Goal: Check status

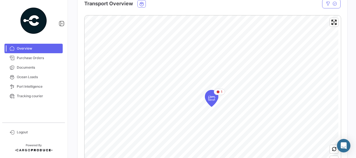
scroll to position [112, 0]
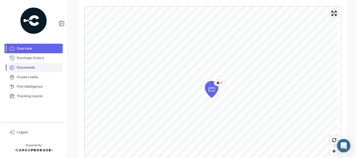
click at [23, 66] on span "Documents" at bounding box center [39, 67] width 44 height 5
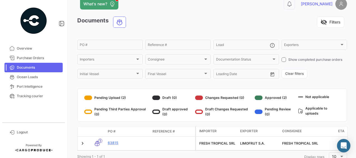
scroll to position [28, 0]
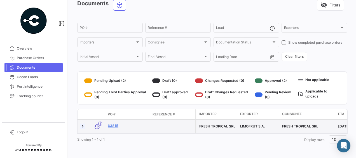
click at [84, 127] on link at bounding box center [83, 126] width 6 height 6
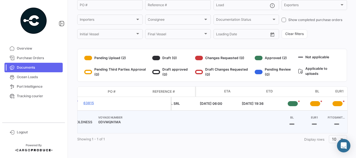
scroll to position [0, 165]
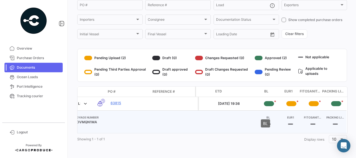
click at [266, 115] on h4 "BL" at bounding box center [268, 117] width 22 height 4
click at [284, 115] on h4 "EUR1" at bounding box center [290, 117] width 22 height 4
click at [308, 115] on h4 "FITOSANITARIO" at bounding box center [313, 117] width 22 height 4
click at [332, 115] on h4 "PACKING LIST" at bounding box center [335, 117] width 22 height 4
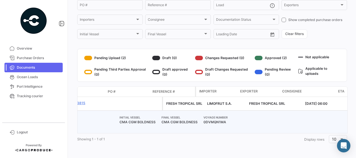
scroll to position [0, 0]
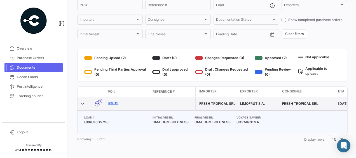
click at [113, 100] on link "63815" at bounding box center [128, 102] width 40 height 5
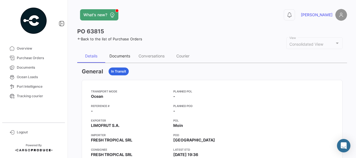
click at [120, 55] on div "Documents" at bounding box center [119, 55] width 21 height 5
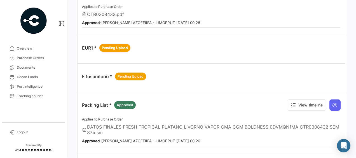
scroll to position [32, 0]
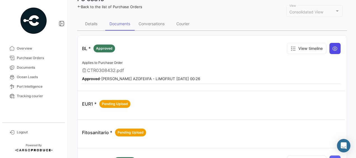
click at [334, 46] on icon at bounding box center [335, 49] width 6 height 6
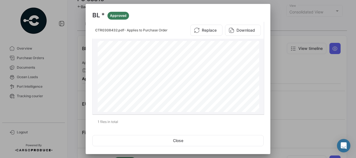
scroll to position [56, 0]
drag, startPoint x: 109, startPoint y: 71, endPoint x: 99, endPoint y: 72, distance: 9.5
click at [99, 72] on span "CXRU1635790 1 x 40RH 1080 BOXES 25218.000 4590 50.000" at bounding box center [178, 73] width 162 height 3
click at [101, 72] on span "CXRU1635790 1 x 40RH 1080 BOXES 25218.000 4590 50.000" at bounding box center [178, 73] width 162 height 3
click at [108, 72] on span "CXRU1635790 1 x 40RH 1080 BOXES 25218.000 4590 50.000" at bounding box center [178, 73] width 162 height 3
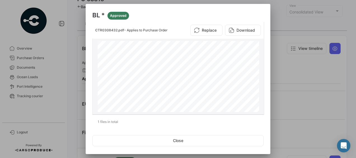
drag, startPoint x: 109, startPoint y: 72, endPoint x: 98, endPoint y: 72, distance: 10.9
click at [97, 72] on span "CXRU1635790 1 x 40RH 1080 BOXES 25218.000 4590 50.000" at bounding box center [178, 73] width 162 height 3
copy span "XRU16"
click at [294, 90] on div at bounding box center [178, 79] width 356 height 158
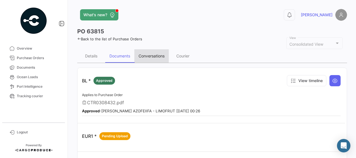
click at [149, 56] on div "Conversations" at bounding box center [152, 55] width 26 height 5
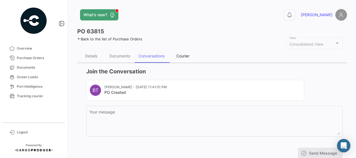
click at [181, 56] on div "Courier" at bounding box center [182, 55] width 13 height 5
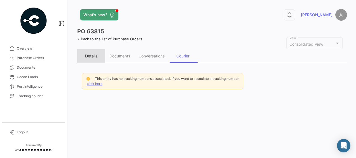
click at [104, 56] on div "Details" at bounding box center [91, 55] width 28 height 13
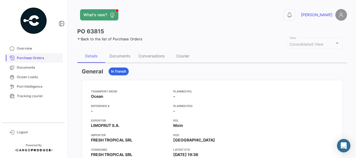
click at [34, 53] on link "Overview" at bounding box center [33, 49] width 58 height 10
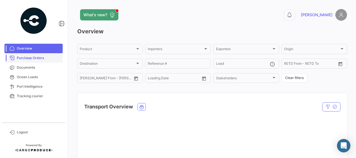
click at [35, 60] on link "Purchase Orders" at bounding box center [33, 58] width 58 height 10
